Goal: Information Seeking & Learning: Check status

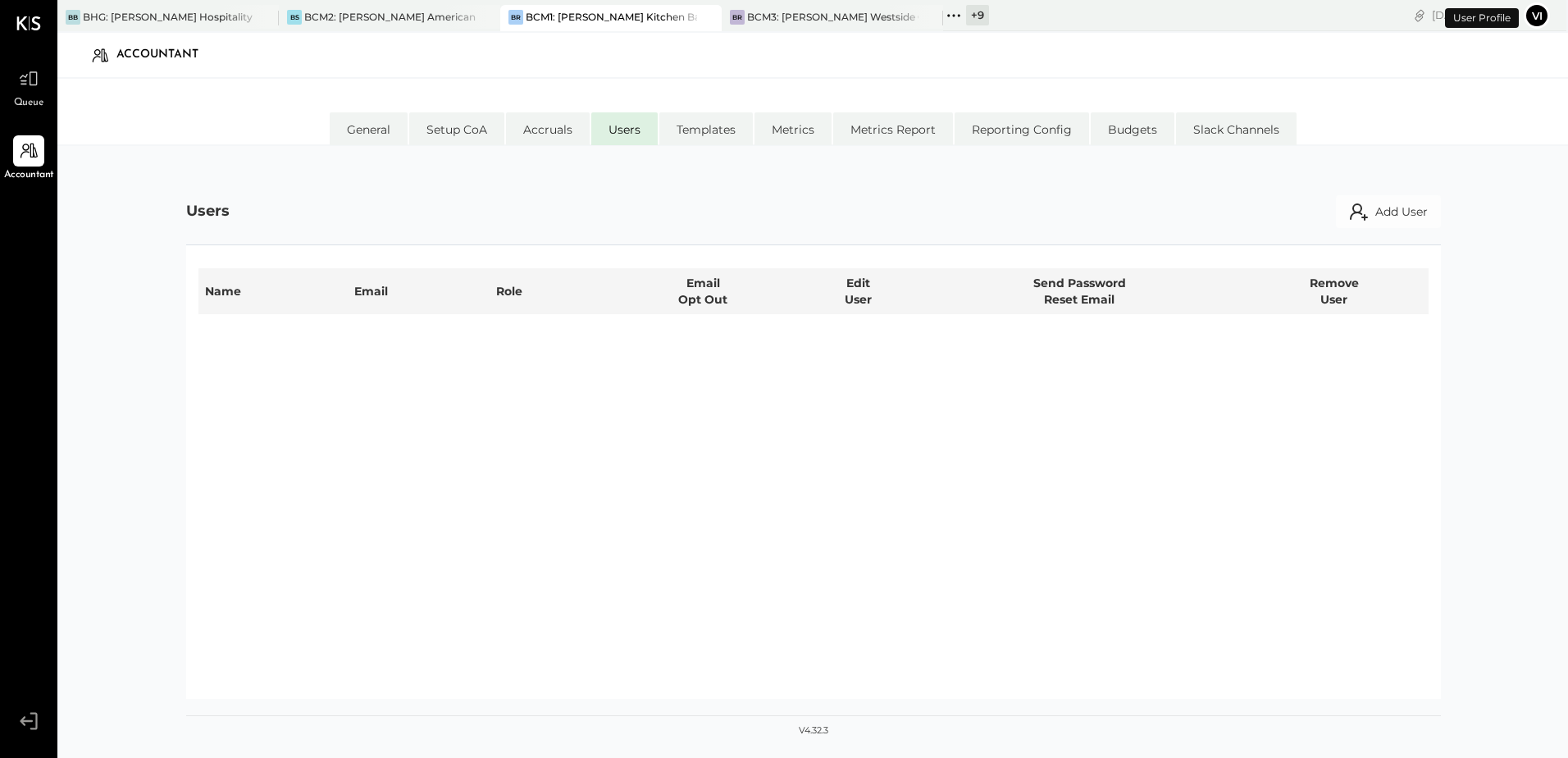
select select "**********"
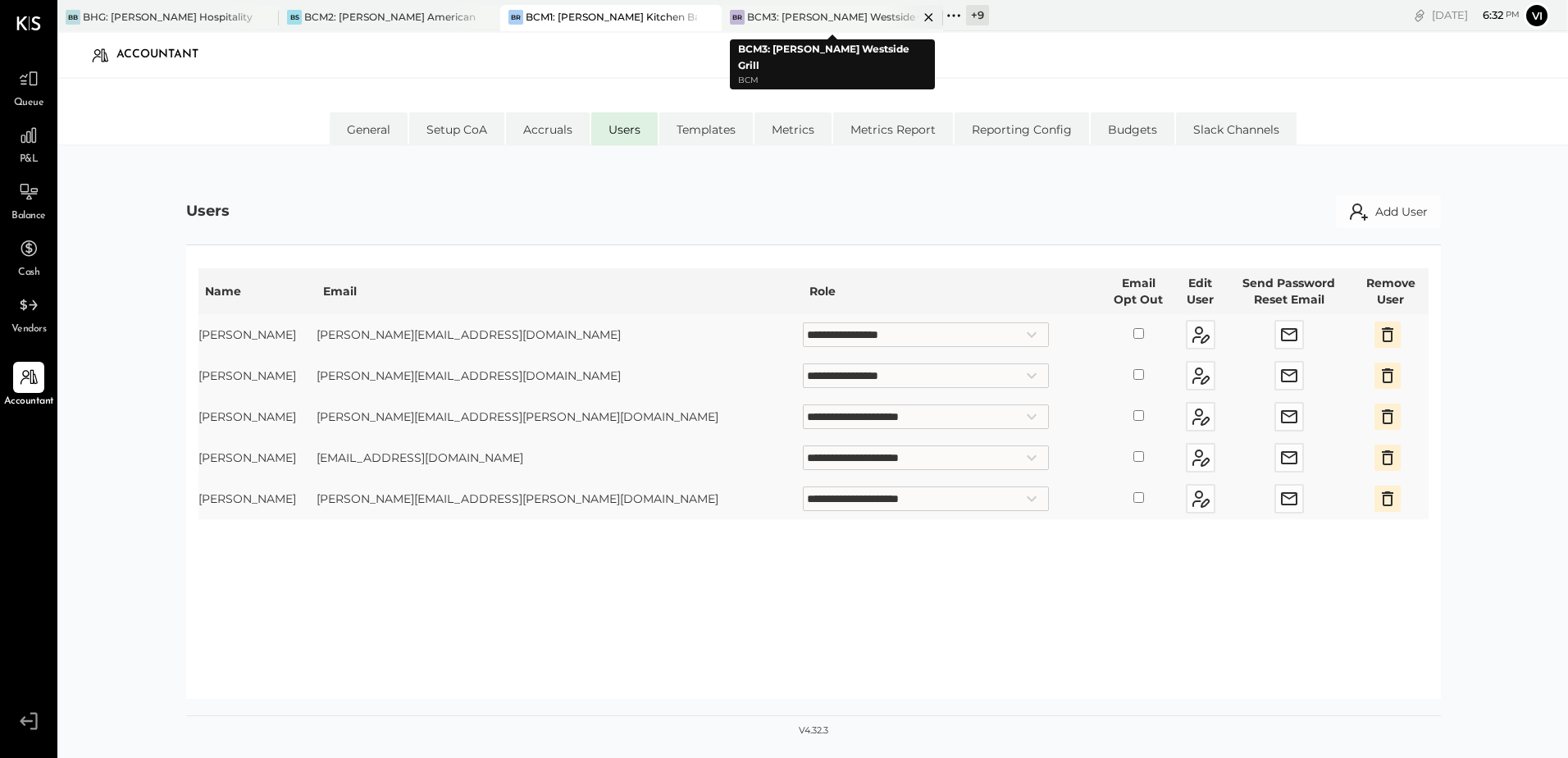
click at [773, 22] on div "BCM3: [PERSON_NAME] Westside Grill" at bounding box center [833, 17] width 171 height 14
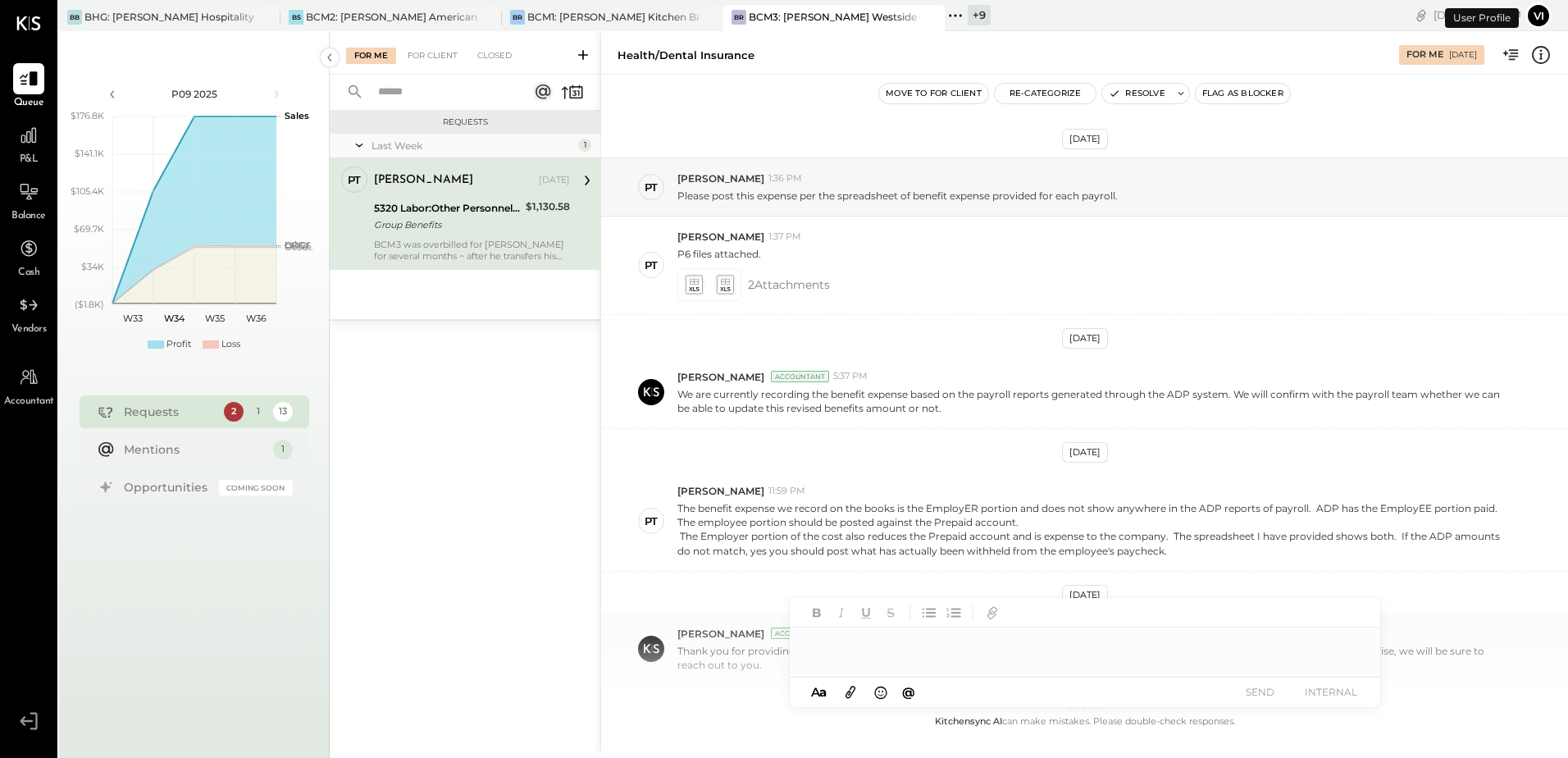
scroll to position [446, 0]
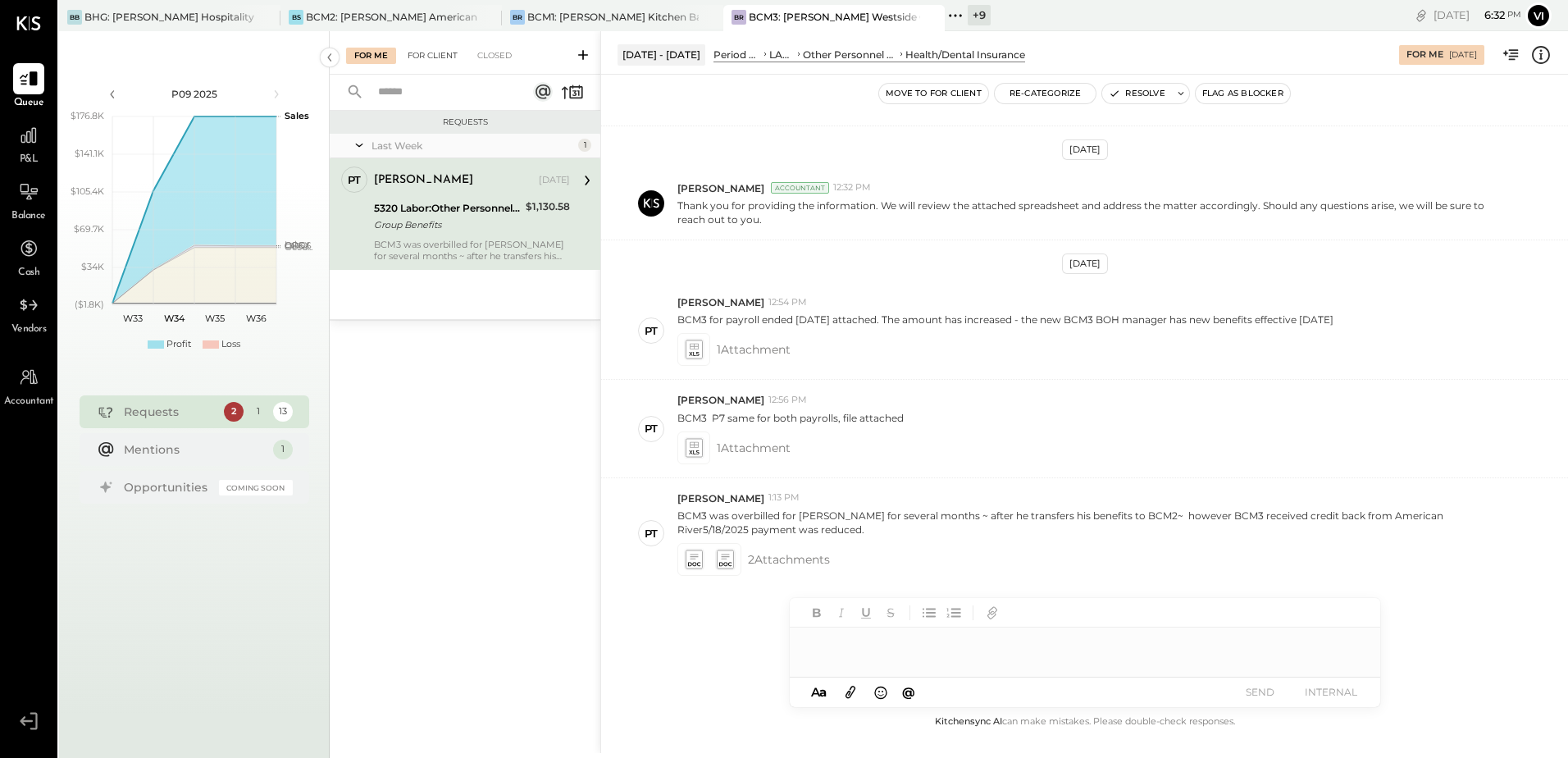
click at [437, 54] on div "For Client" at bounding box center [433, 55] width 66 height 17
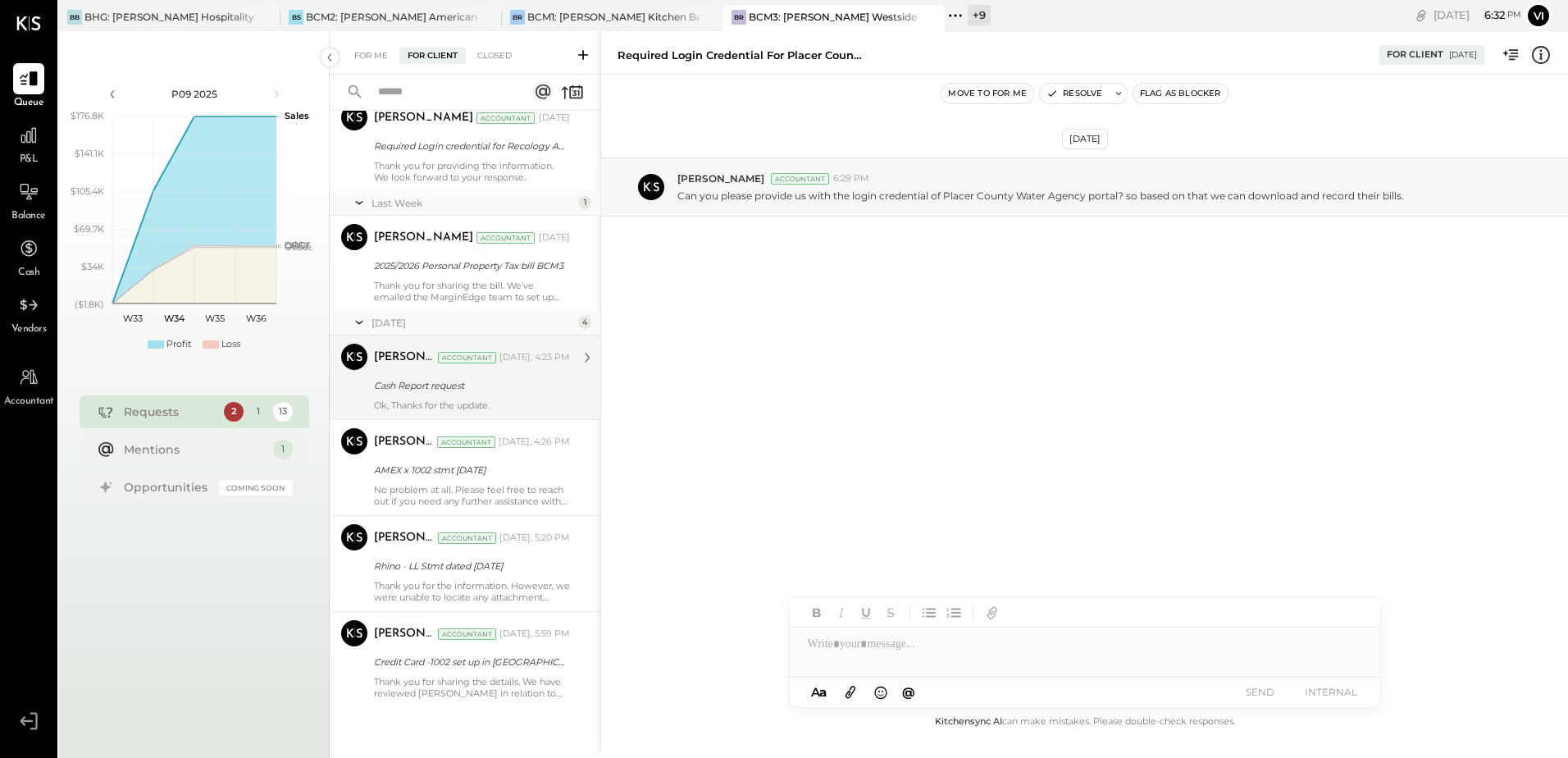
scroll to position [856, 0]
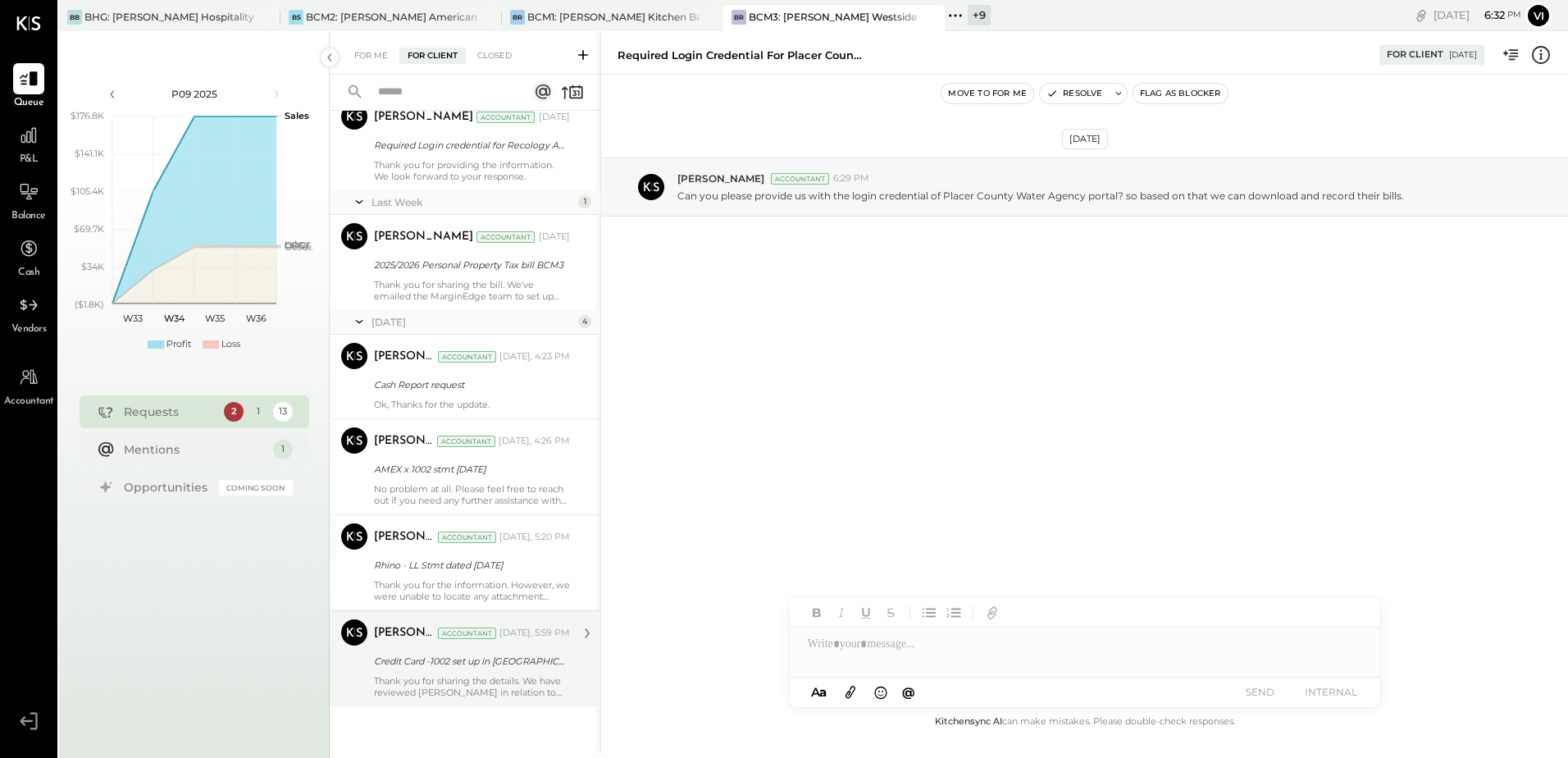
click at [456, 489] on div "Credit Card -1002 set up in [GEOGRAPHIC_DATA]" at bounding box center [470, 661] width 191 height 17
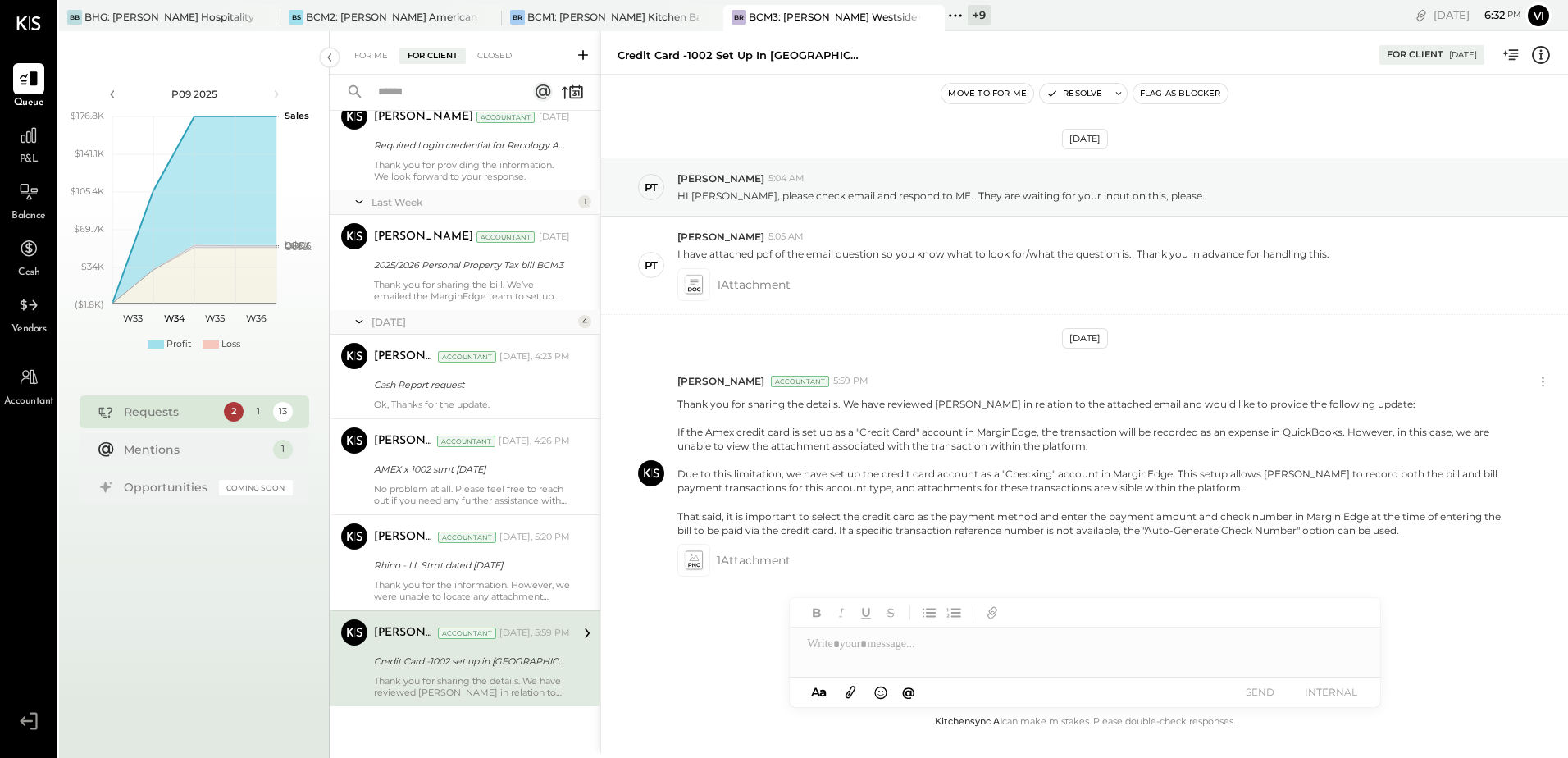
scroll to position [1, 0]
click at [697, 286] on icon at bounding box center [694, 283] width 18 height 18
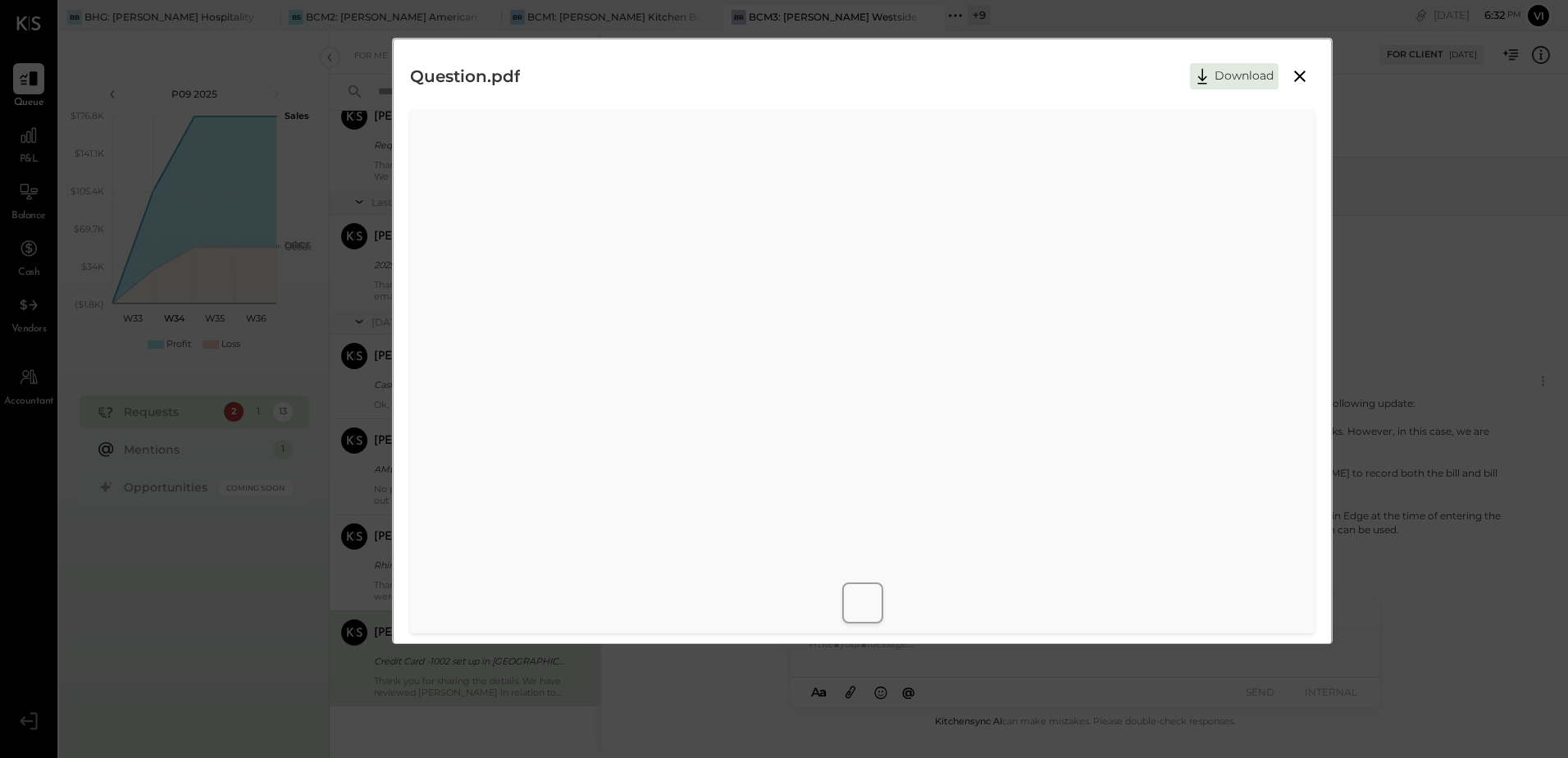
drag, startPoint x: 1013, startPoint y: 625, endPoint x: 808, endPoint y: 609, distance: 205.6
click at [773, 489] on div at bounding box center [863, 603] width 940 height 54
click at [773, 81] on icon at bounding box center [1300, 76] width 19 height 19
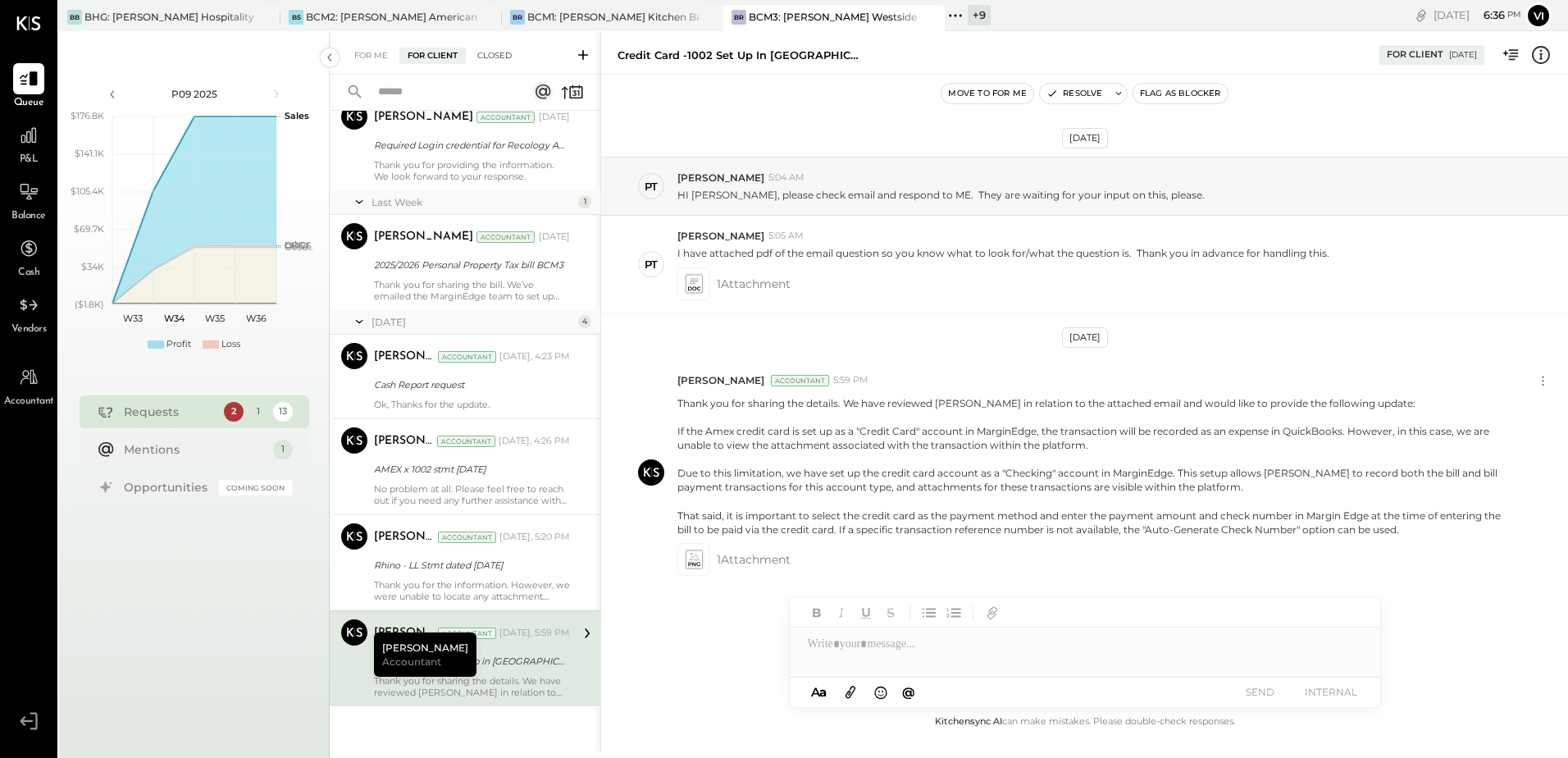
click at [490, 62] on div "Closed" at bounding box center [494, 55] width 51 height 17
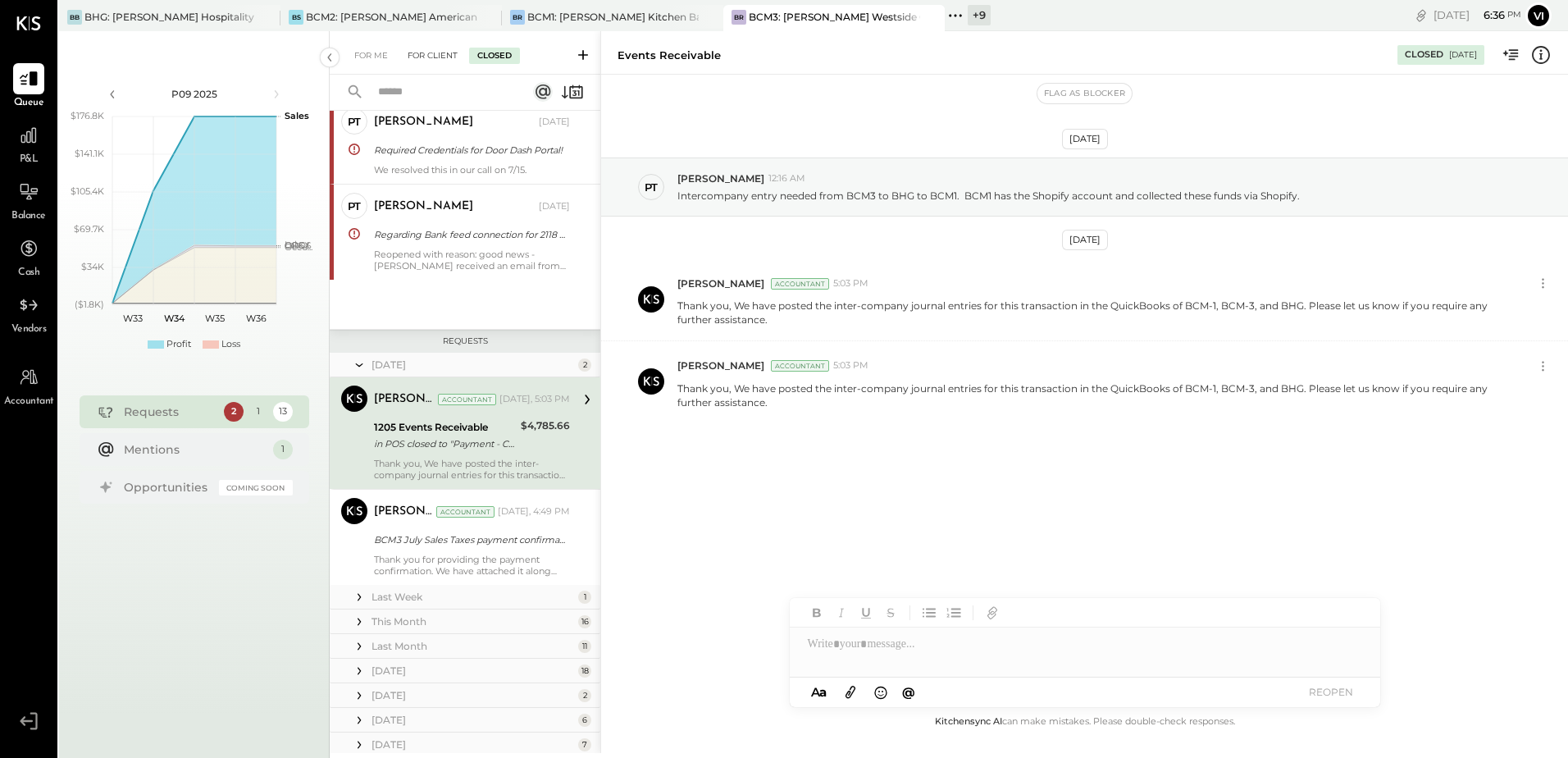
click at [443, 54] on div "For Client" at bounding box center [433, 55] width 66 height 17
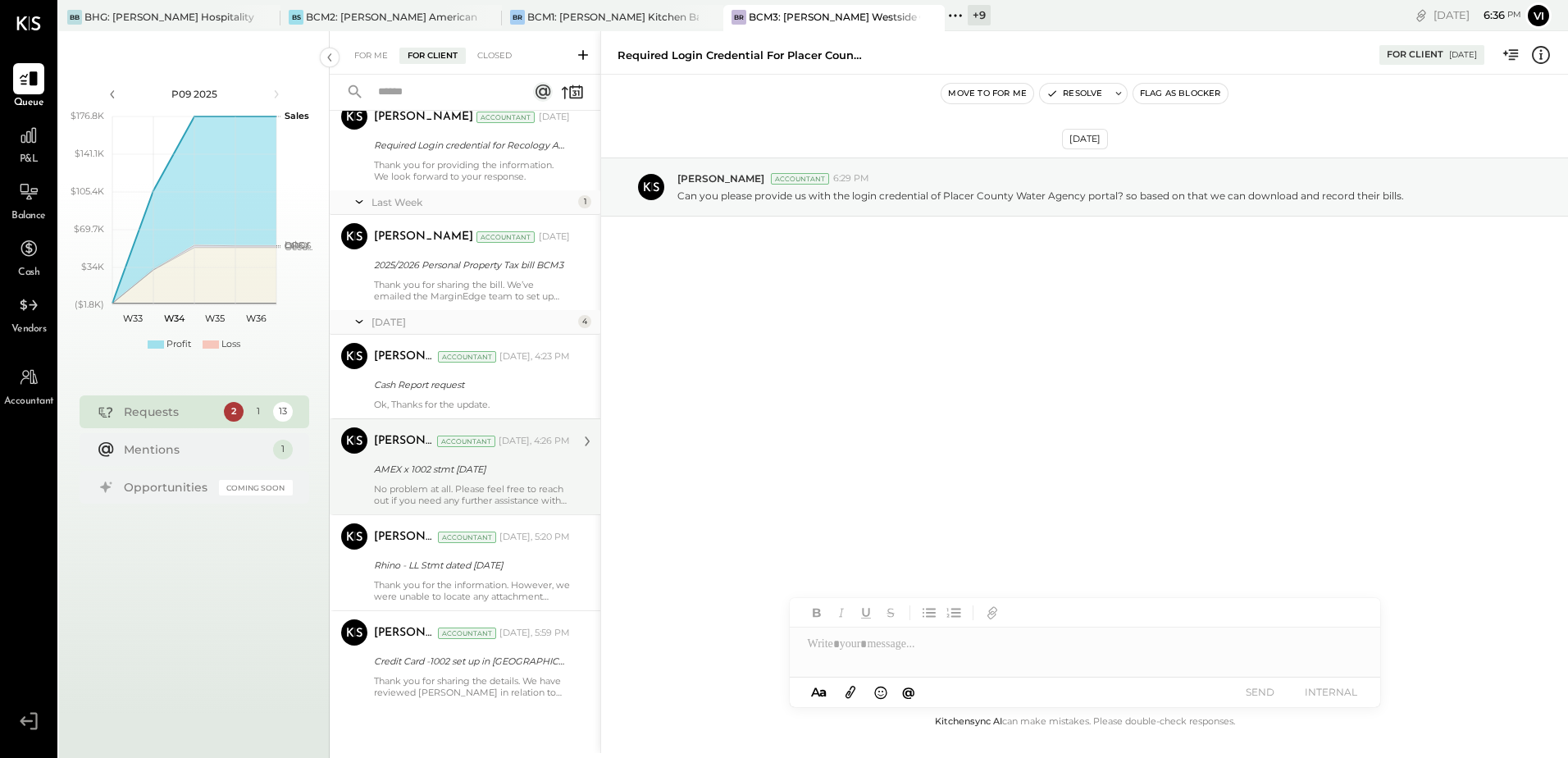
scroll to position [774, 0]
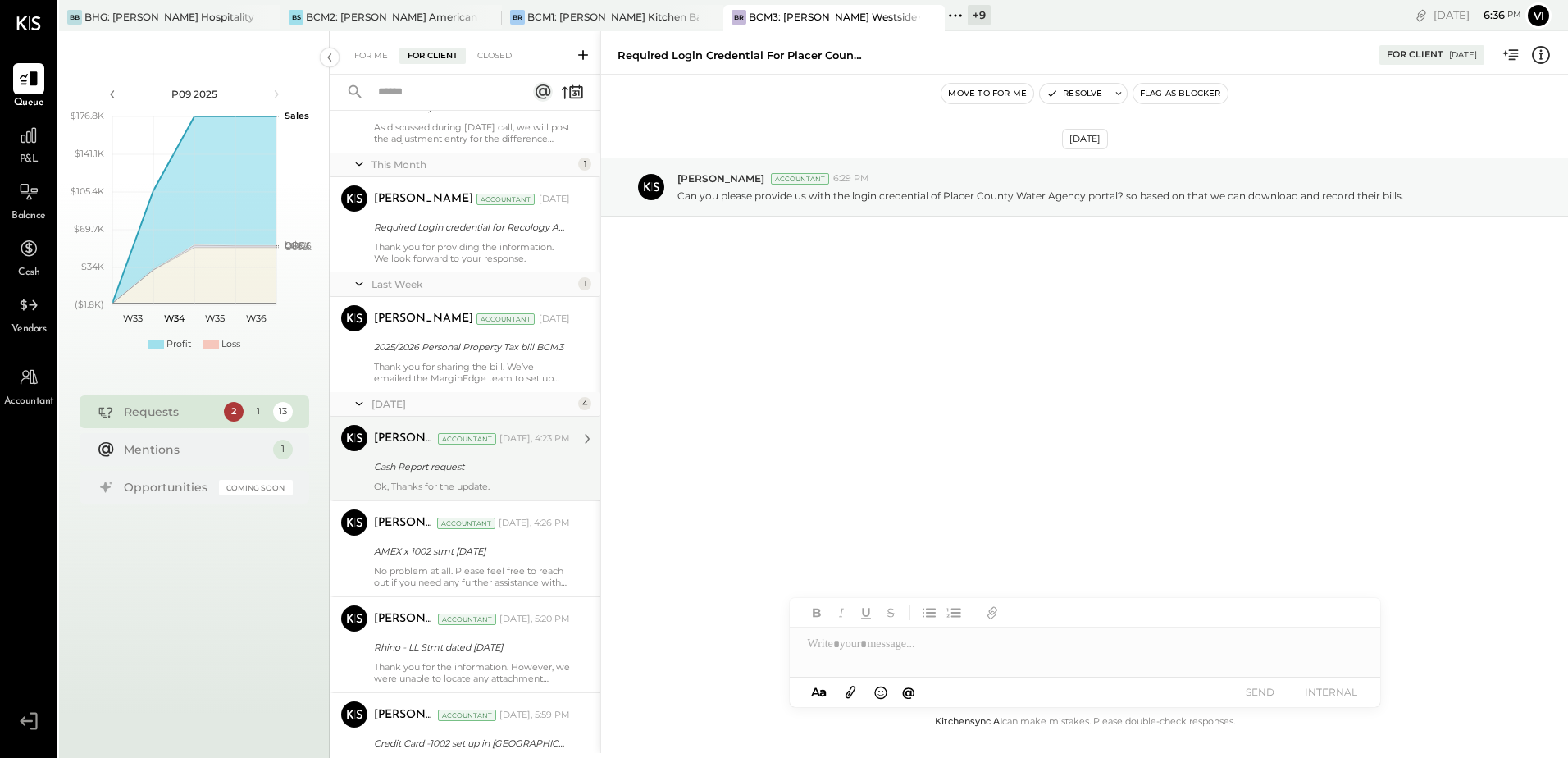
click at [458, 461] on div "Cash Report request" at bounding box center [470, 466] width 191 height 17
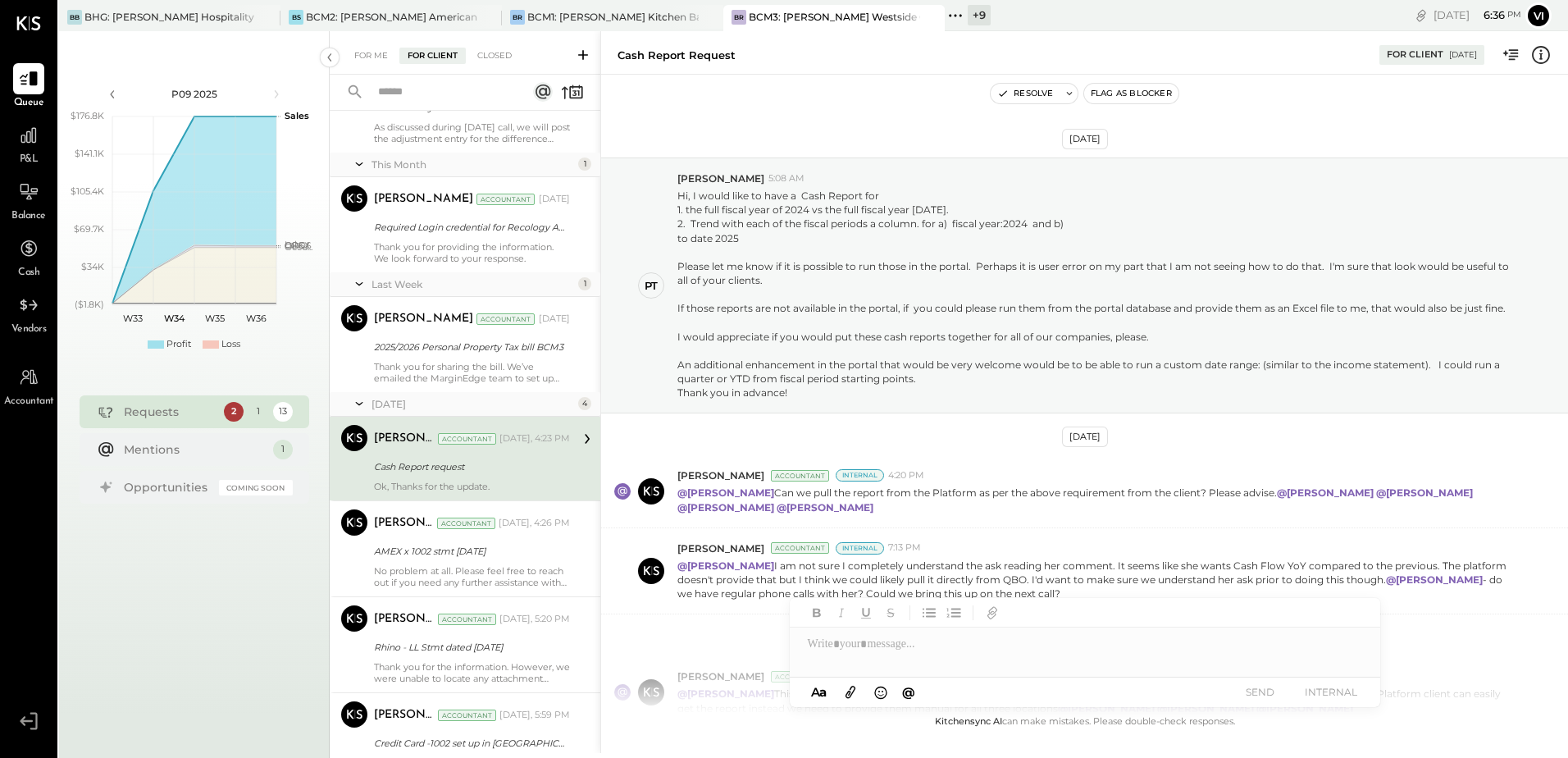
scroll to position [476, 0]
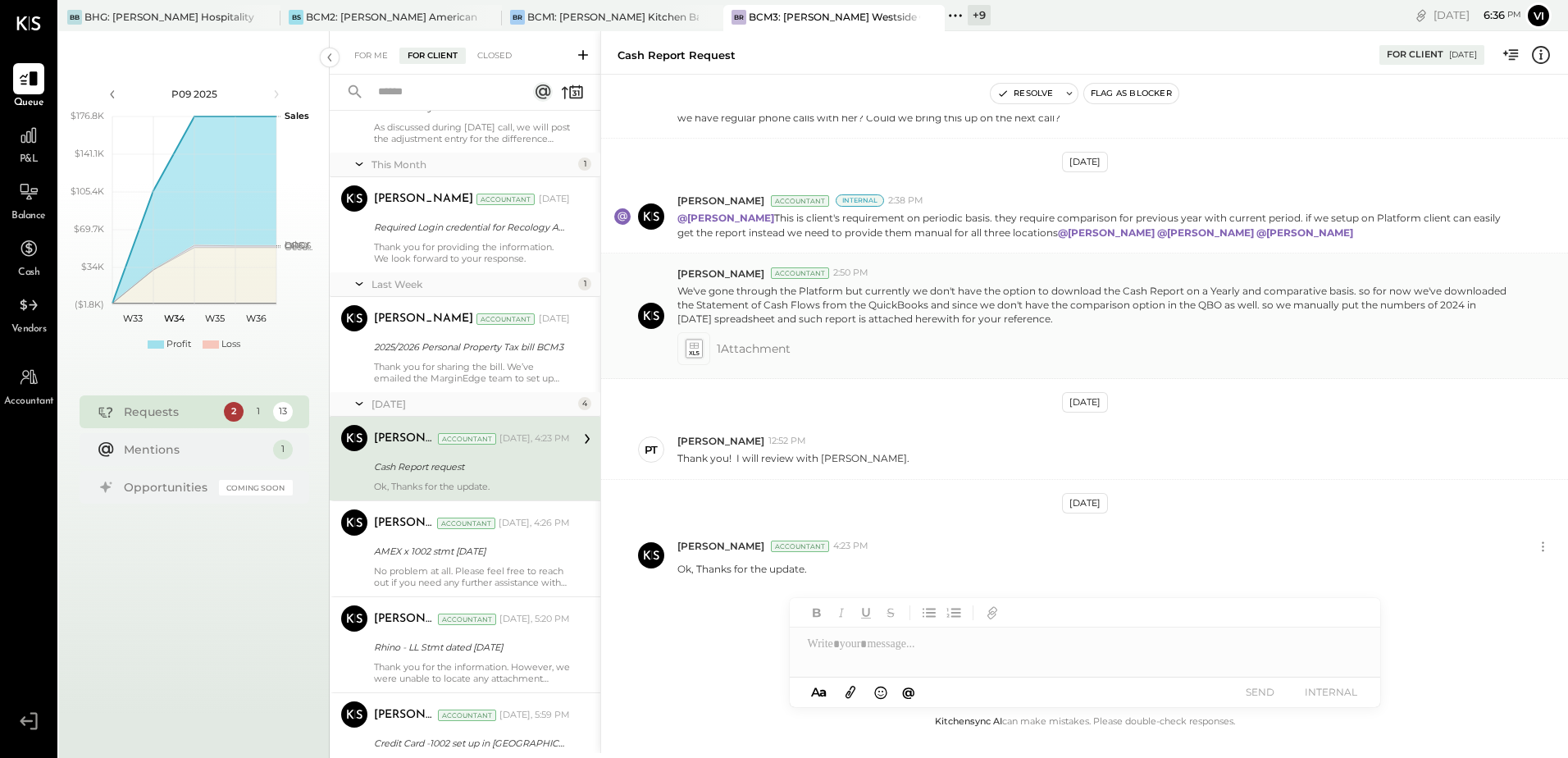
click at [702, 350] on icon at bounding box center [694, 348] width 17 height 18
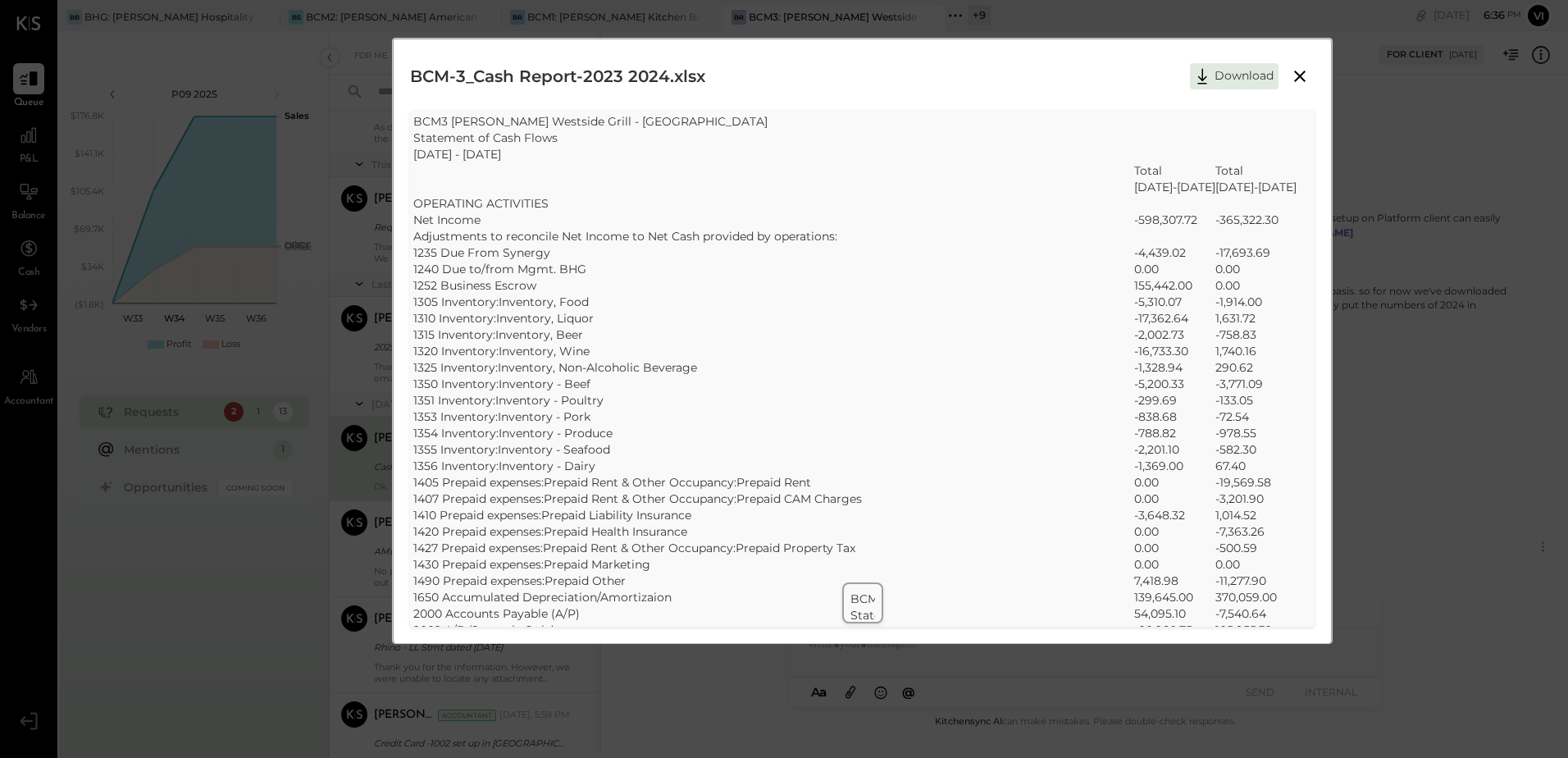
click at [773, 80] on icon at bounding box center [1301, 77] width 12 height 12
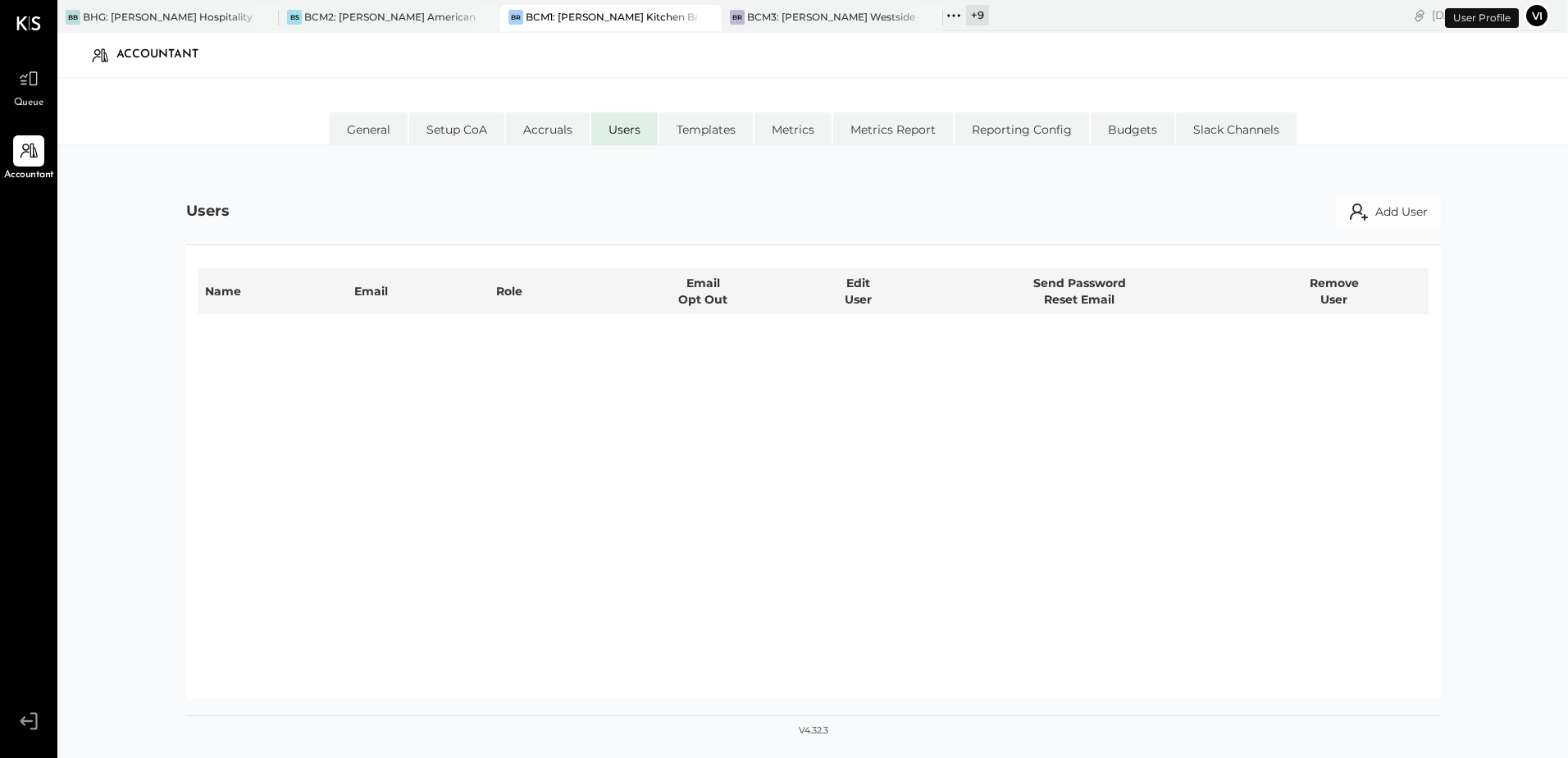
select select "**********"
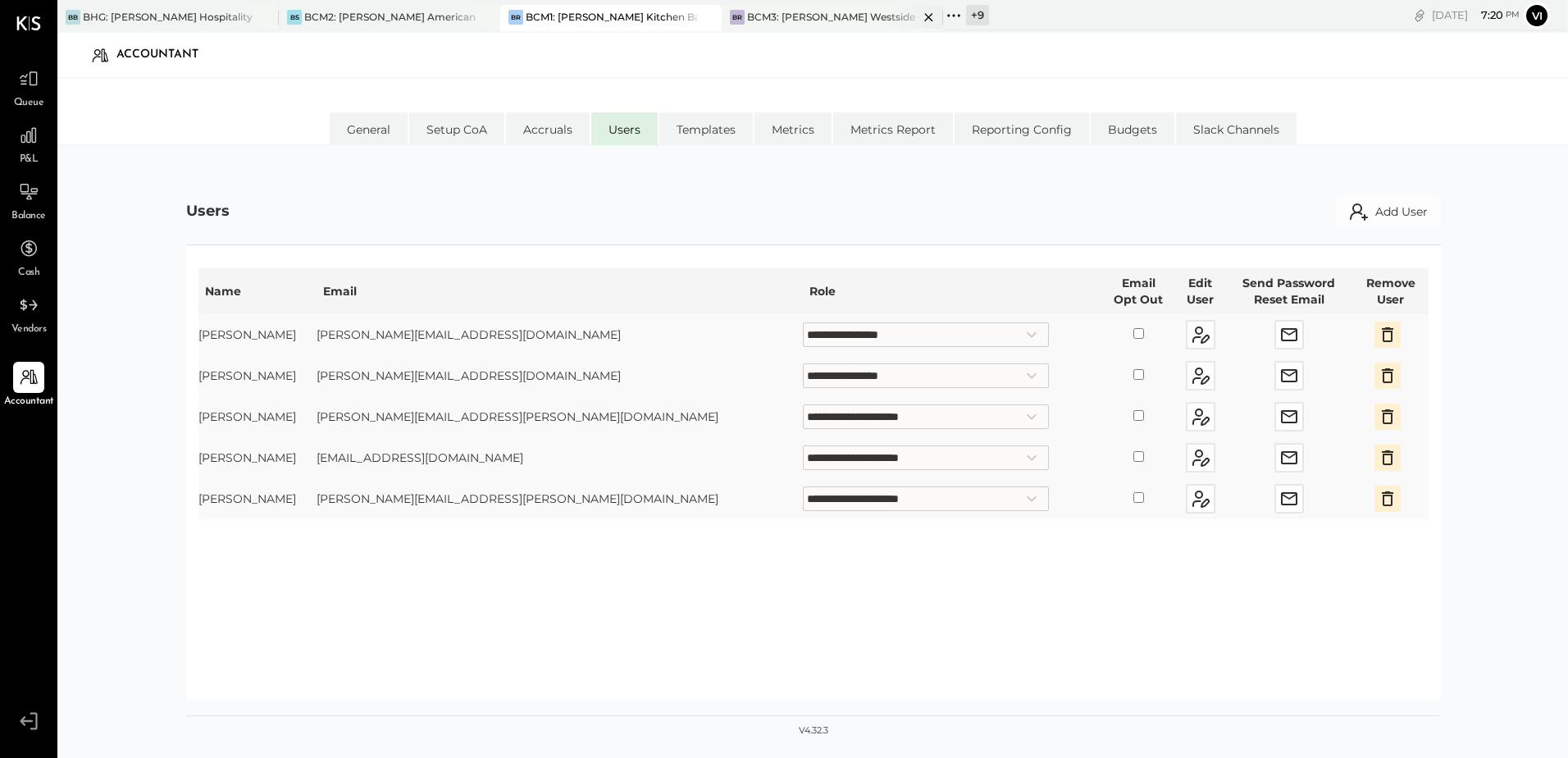
click at [803, 20] on div "BCM3: [PERSON_NAME] Westside Grill" at bounding box center [833, 17] width 171 height 14
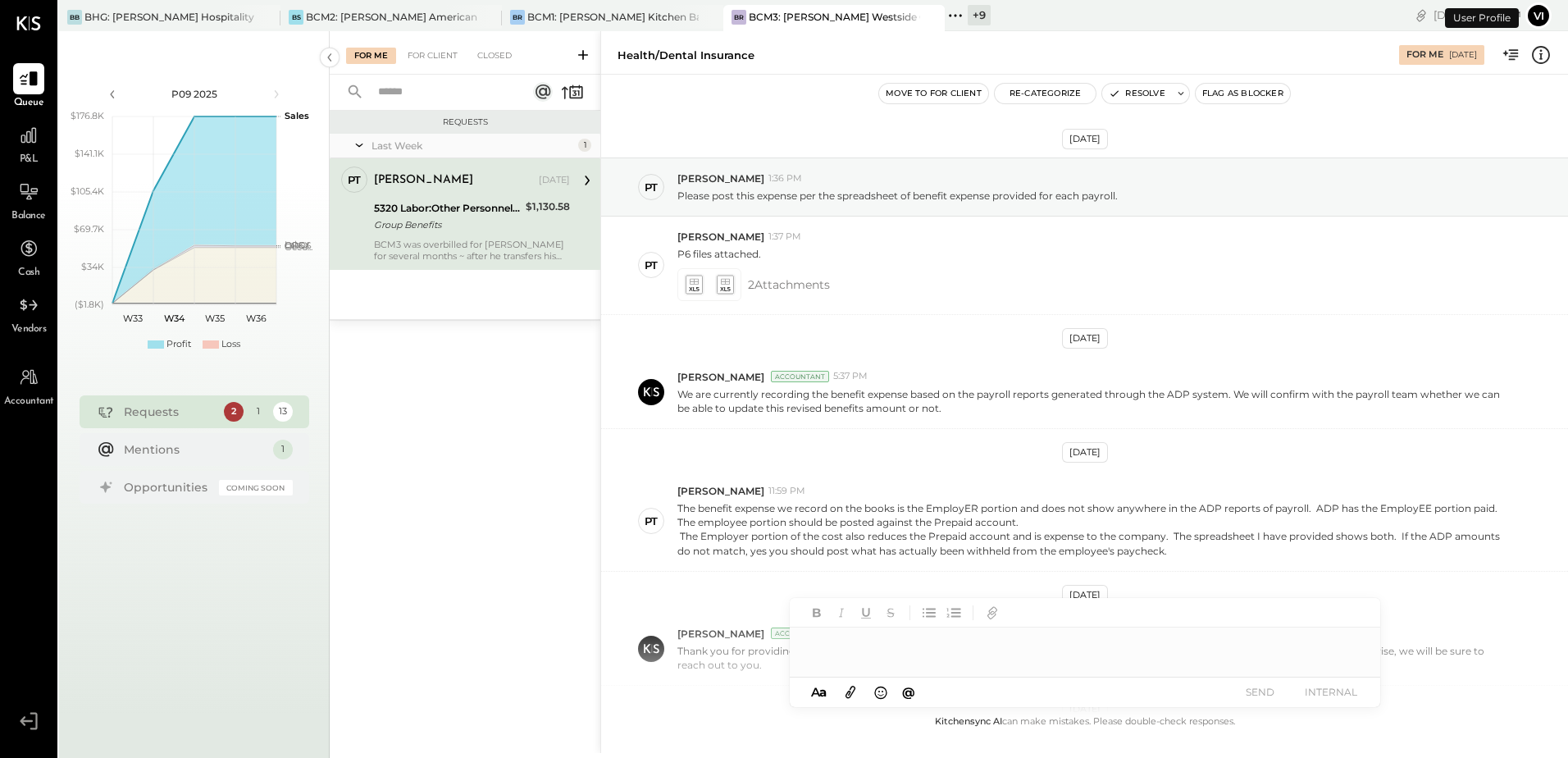
scroll to position [446, 0]
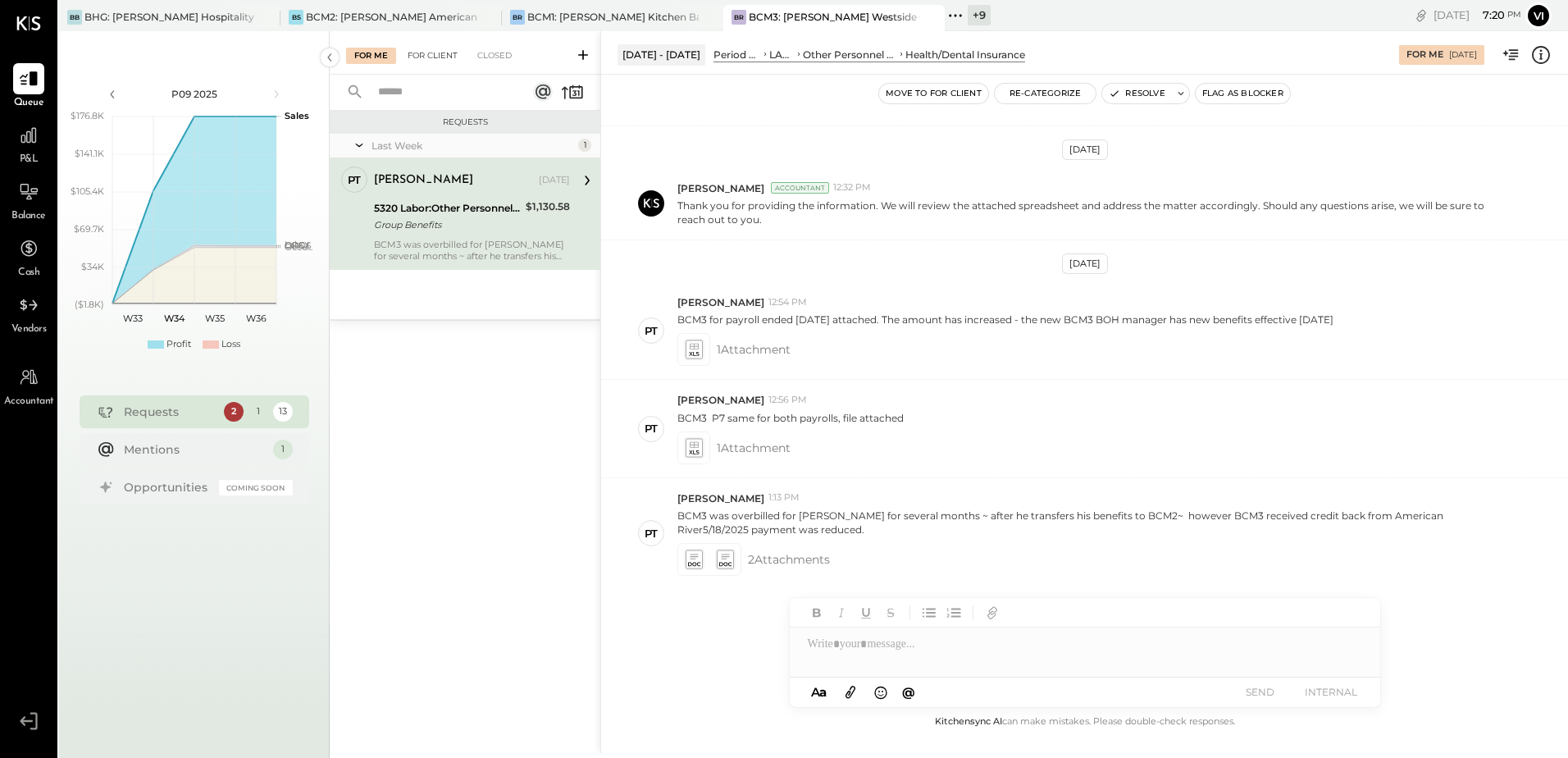
click at [454, 54] on div "For Client" at bounding box center [433, 55] width 66 height 17
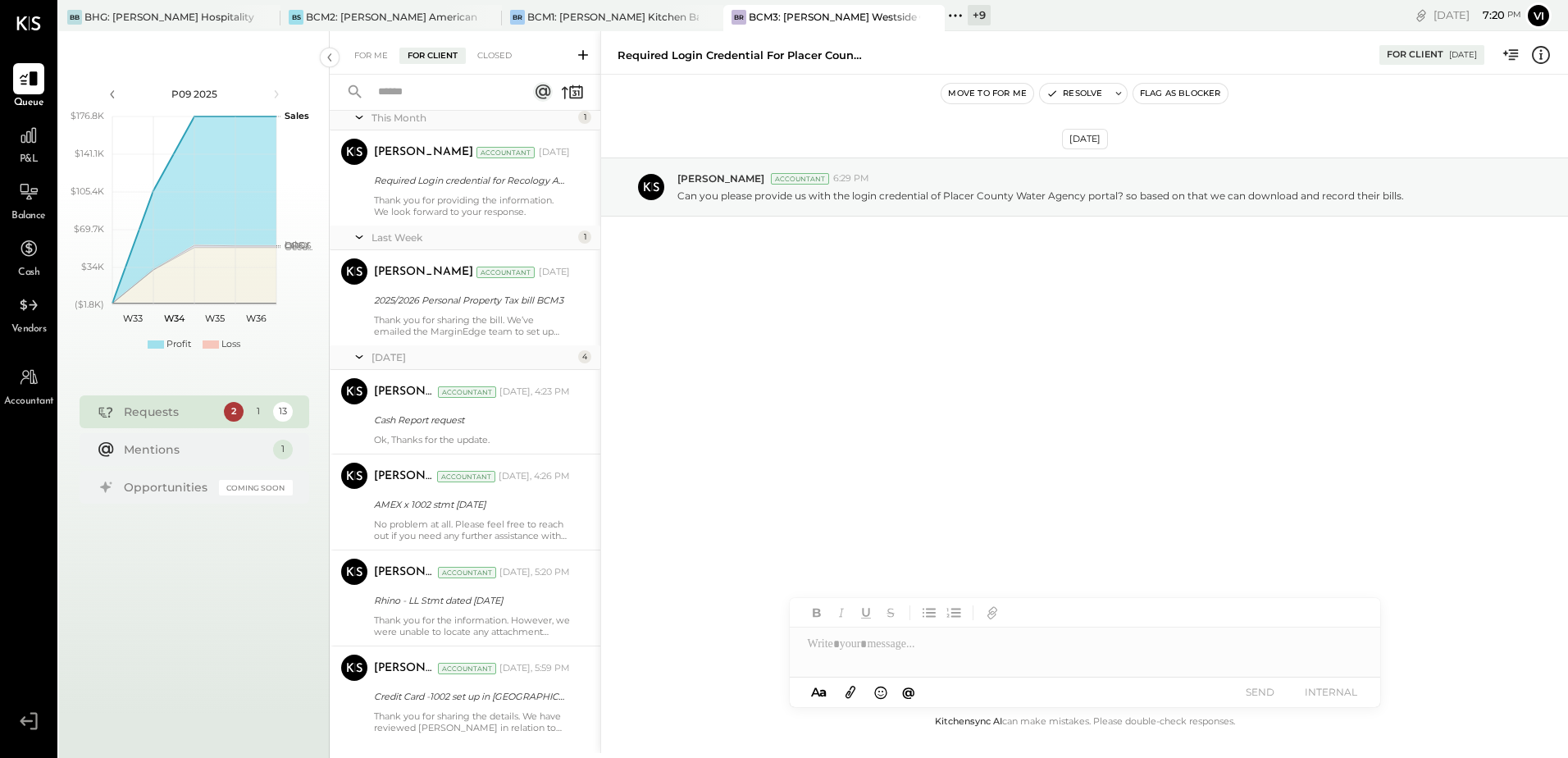
scroll to position [856, 0]
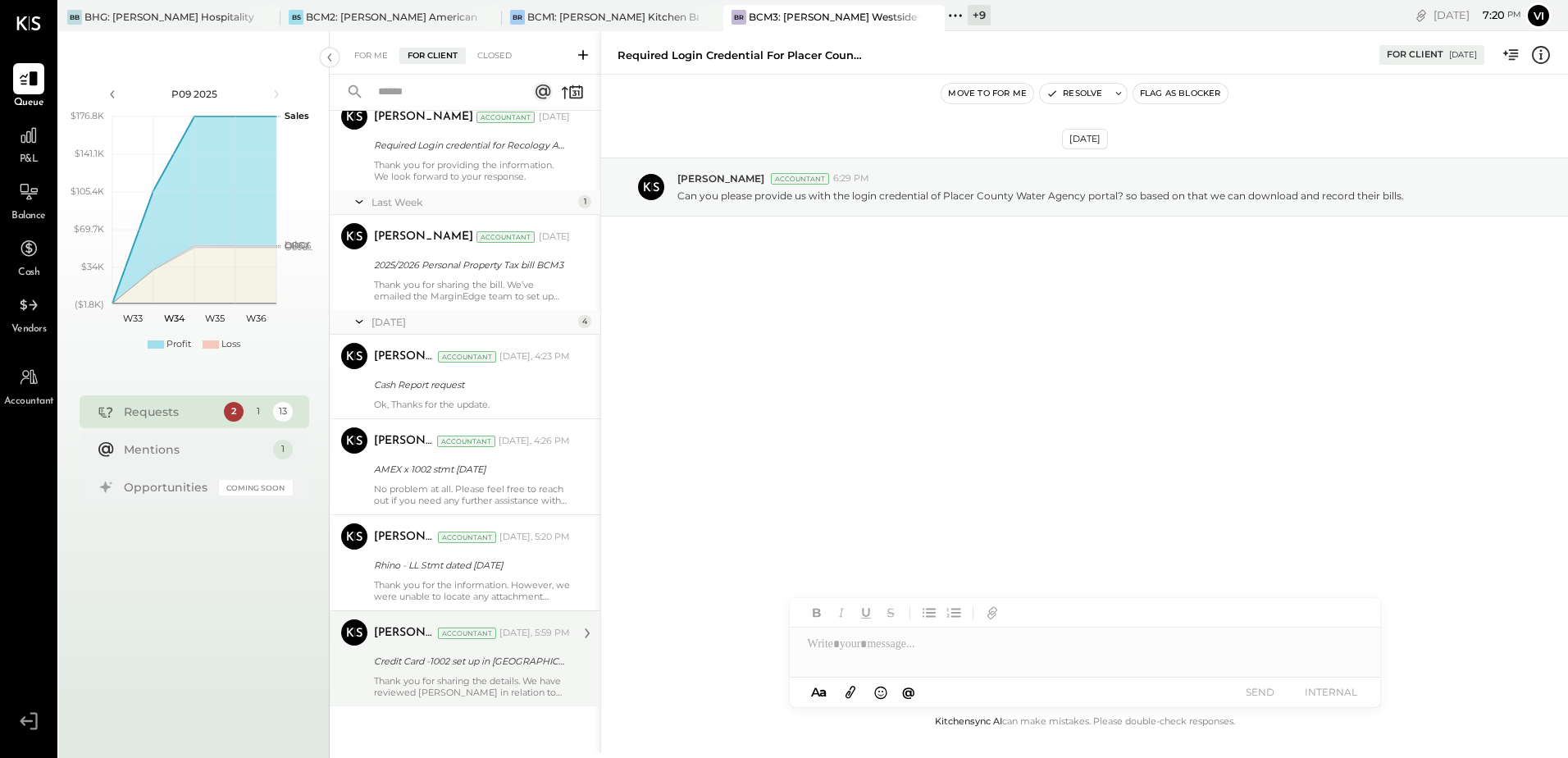
click at [472, 671] on div "Vikesh Darji Accountant Today, 5:59 PM Credit Card -1002 set up in ME" at bounding box center [473, 659] width 196 height 79
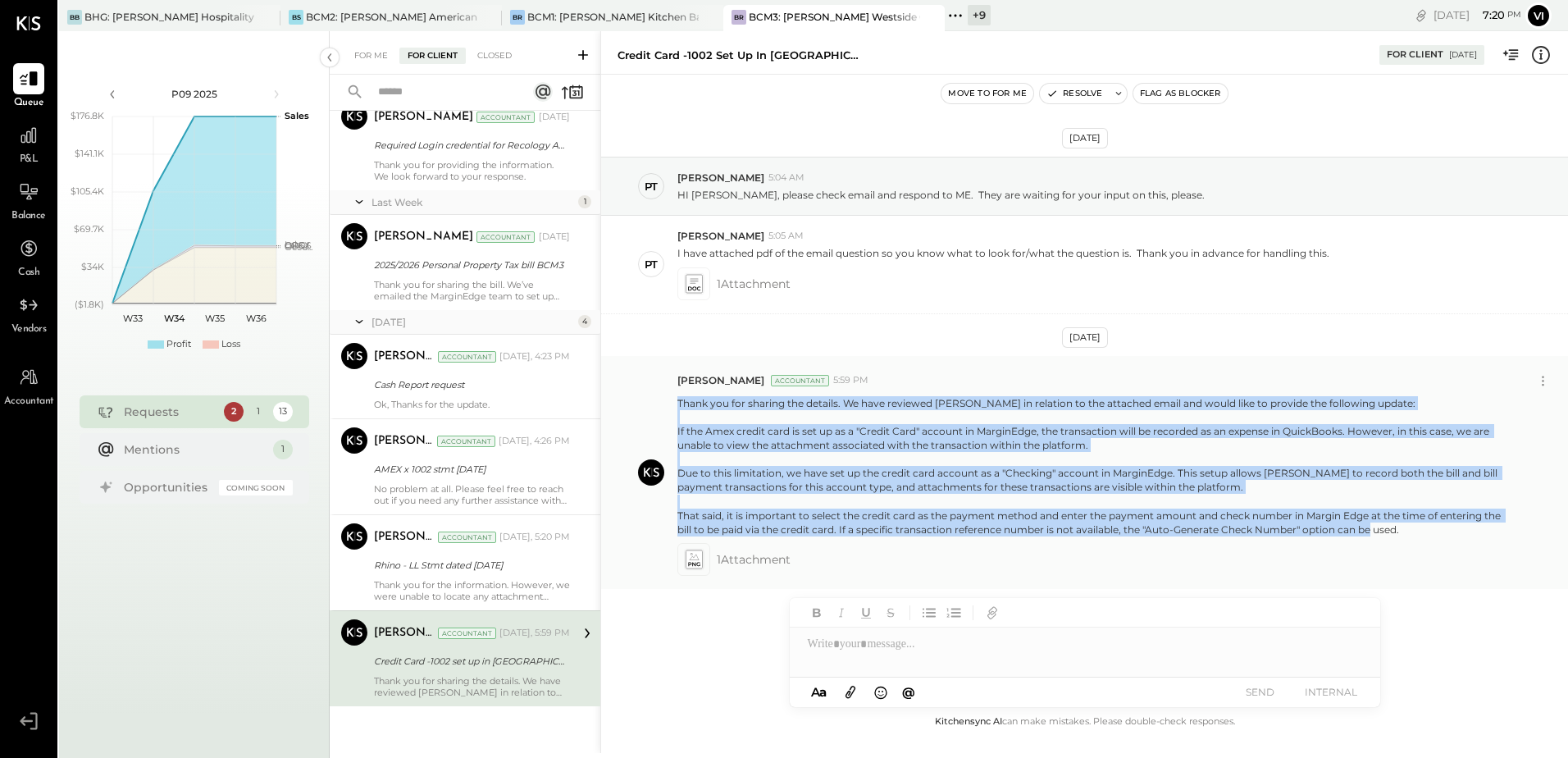
drag, startPoint x: 677, startPoint y: 397, endPoint x: 1433, endPoint y: 530, distance: 767.6
click at [1433, 530] on div "Vikesh Darji Accountant 5:59 PM 1 Attachment" at bounding box center [1085, 472] width 967 height 233
copy p "Thank you for sharing the details. We have reviewed MarginEdge in relation to t…"
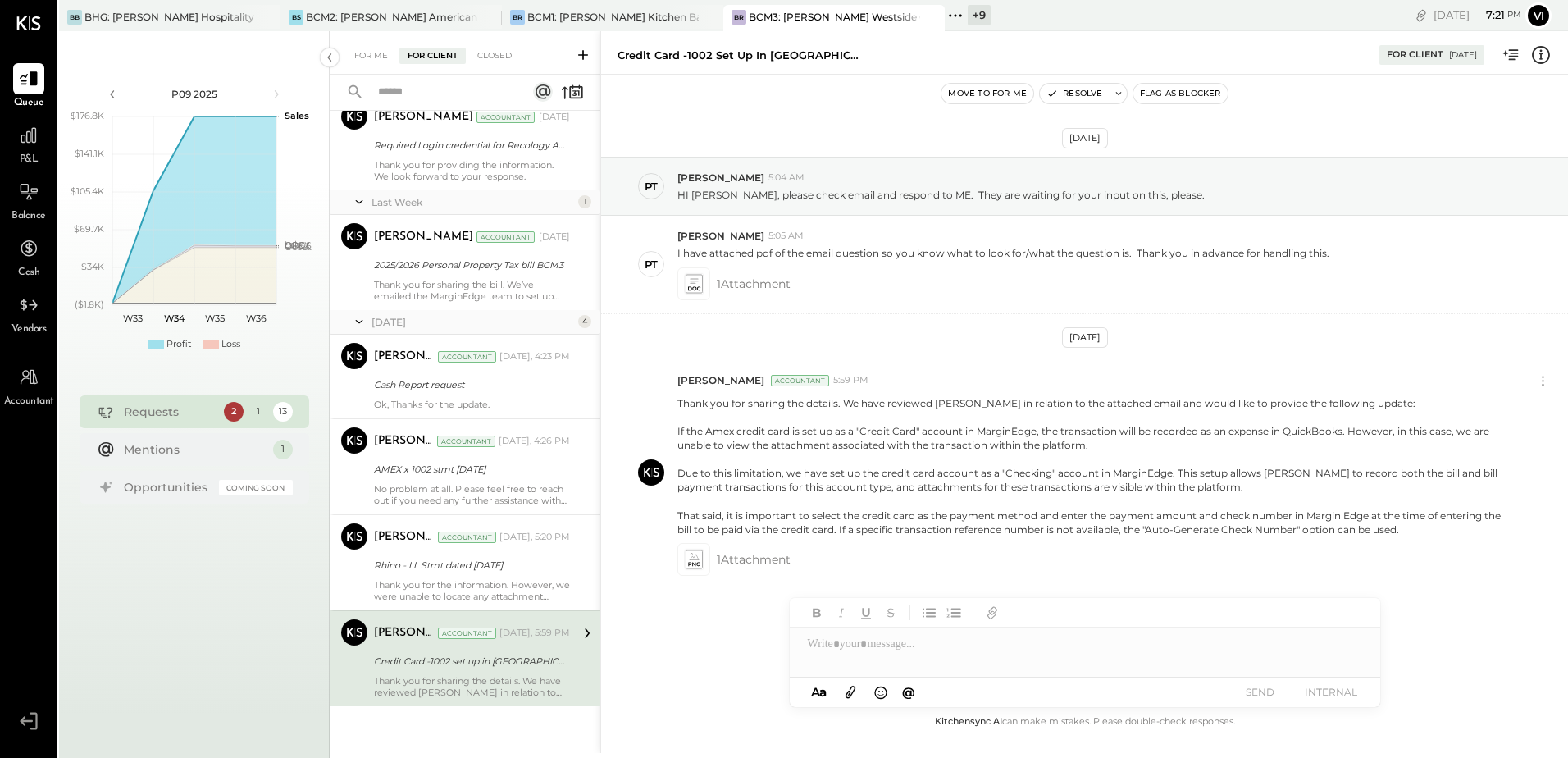
click at [763, 601] on div "Aug 21st, 2025 PT Pam T Luo 5:04 AM HI Vikesh, please check email and respond t…" at bounding box center [1085, 414] width 967 height 596
click at [695, 559] on icon at bounding box center [694, 559] width 18 height 18
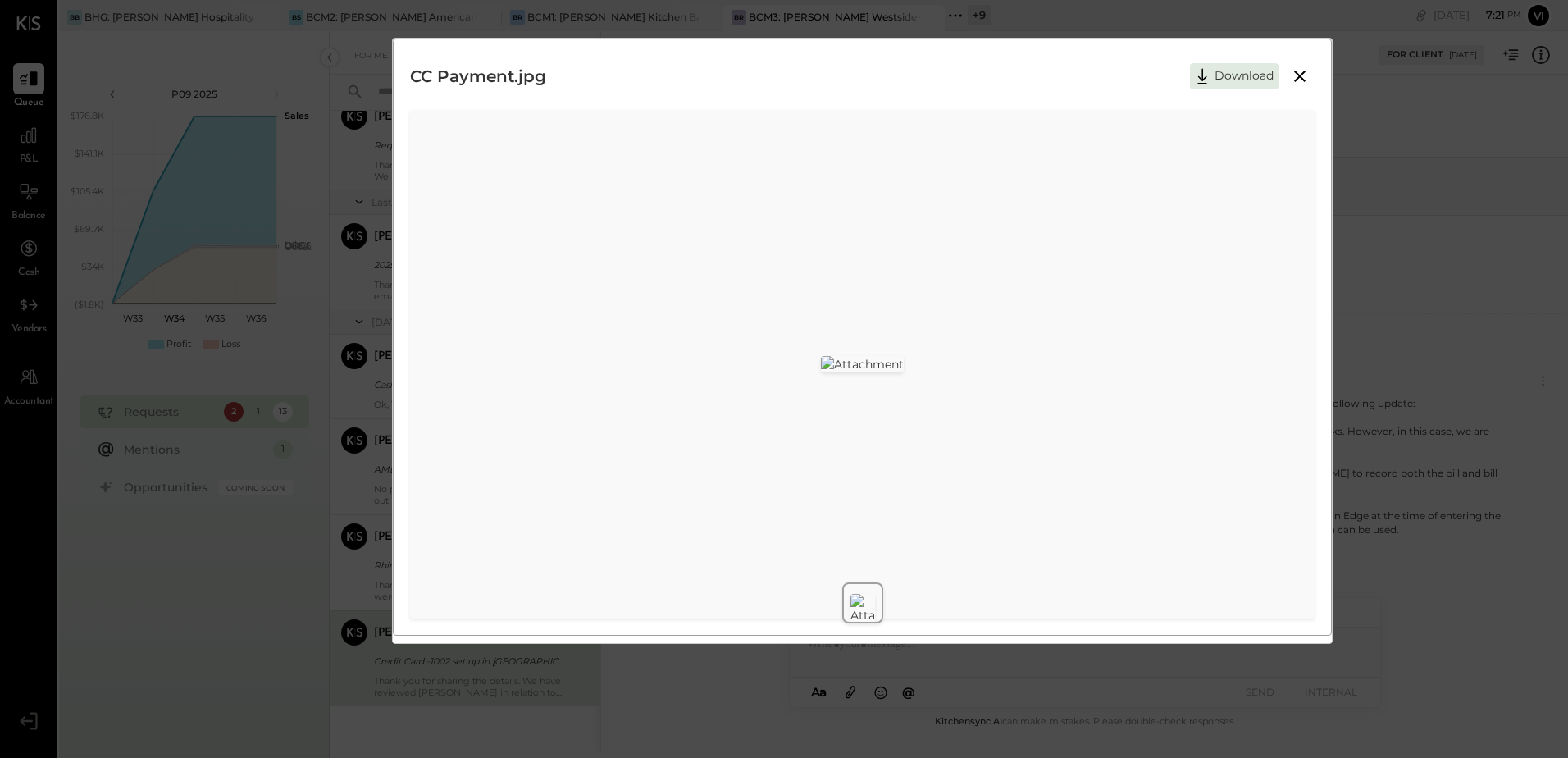
click at [1157, 219] on div at bounding box center [863, 364] width 905 height 509
click at [1043, 134] on div at bounding box center [863, 364] width 905 height 509
click at [1287, 72] on button at bounding box center [1300, 76] width 29 height 21
